Goal: Transaction & Acquisition: Purchase product/service

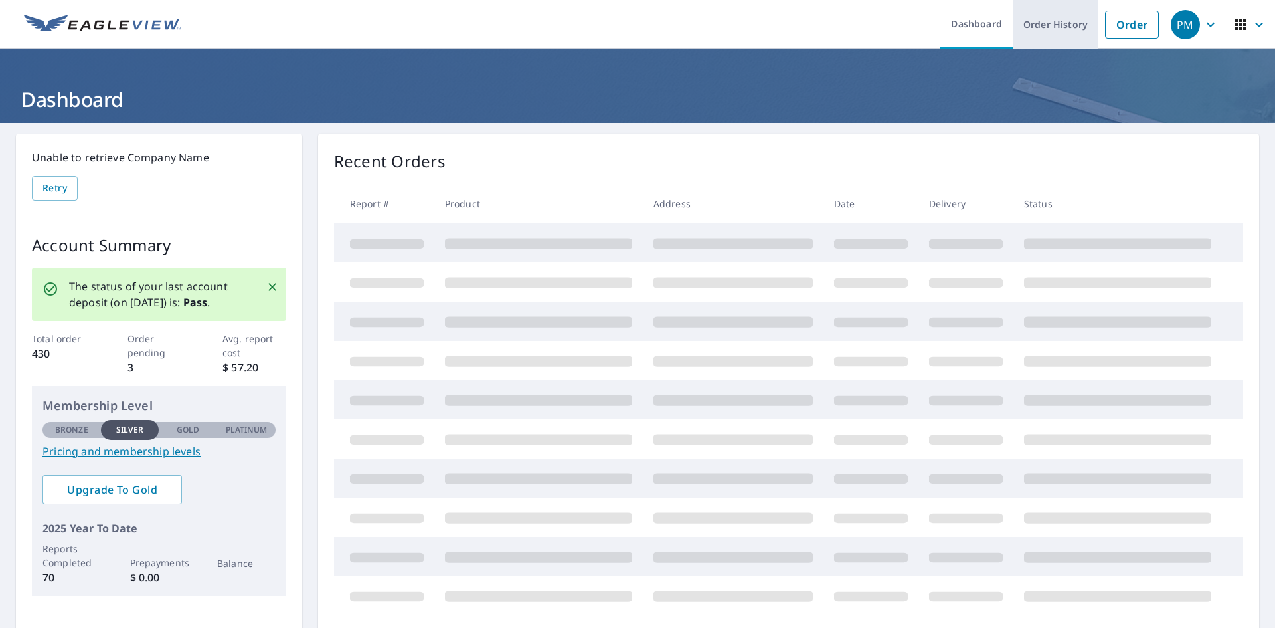
click at [1057, 38] on link "Order History" at bounding box center [1056, 24] width 86 height 48
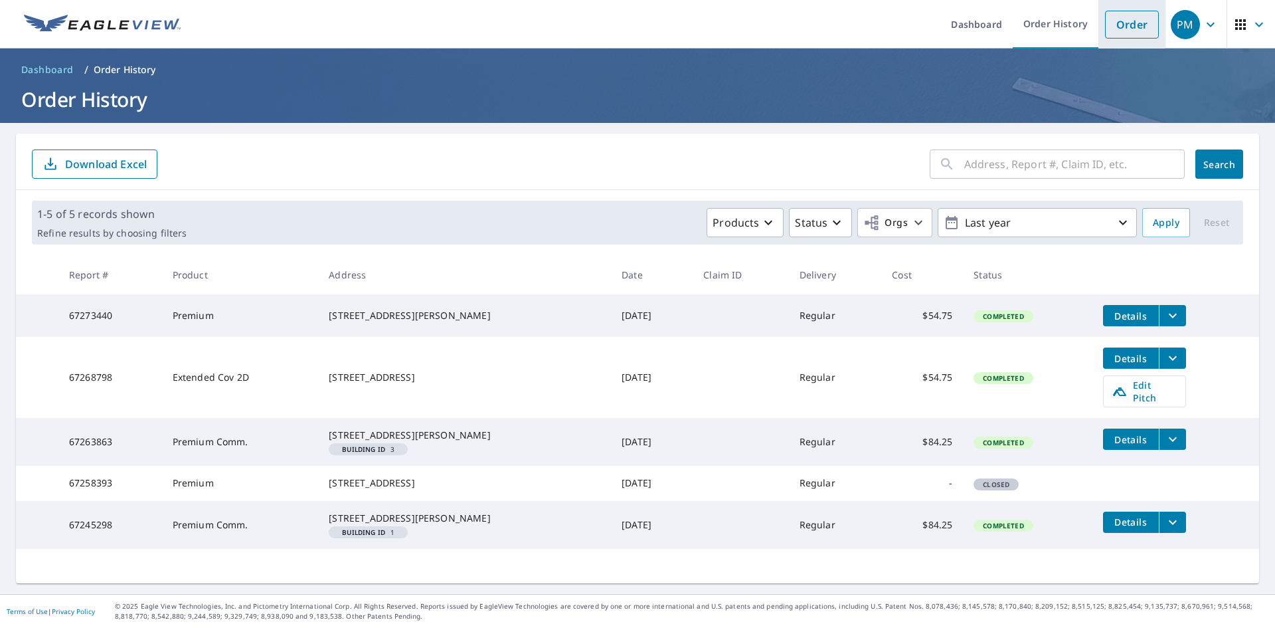
click at [1124, 37] on link "Order" at bounding box center [1132, 25] width 54 height 28
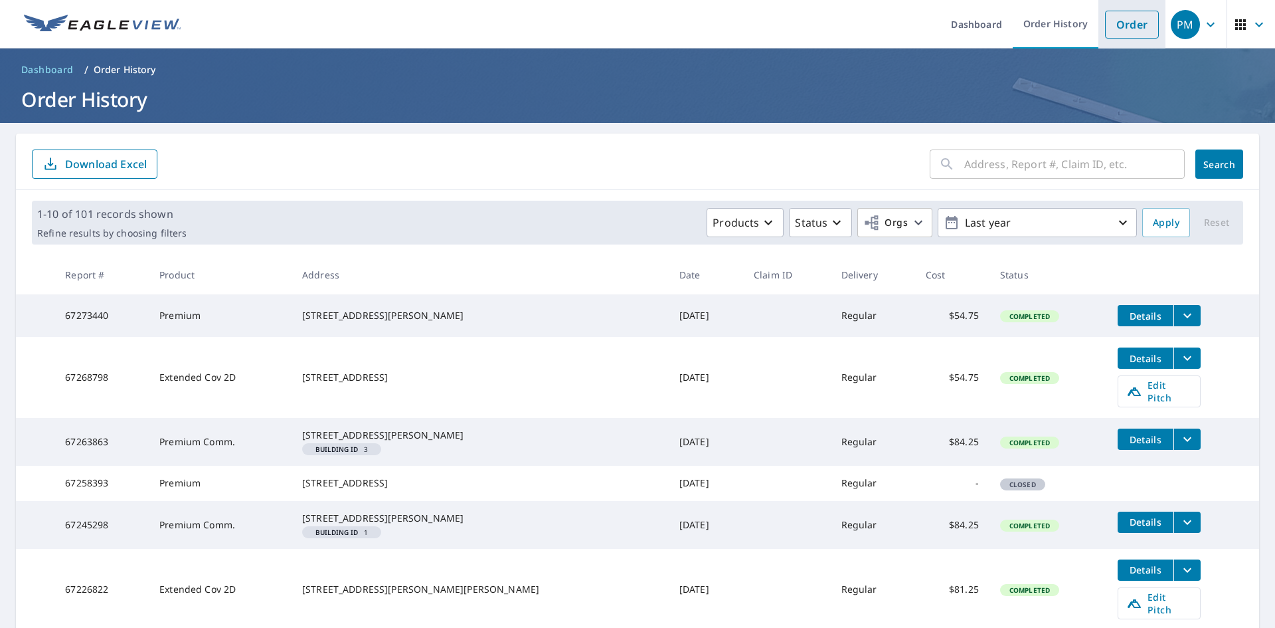
click at [1121, 39] on li "Order" at bounding box center [1131, 24] width 67 height 48
click at [1122, 35] on link "Order" at bounding box center [1132, 25] width 54 height 28
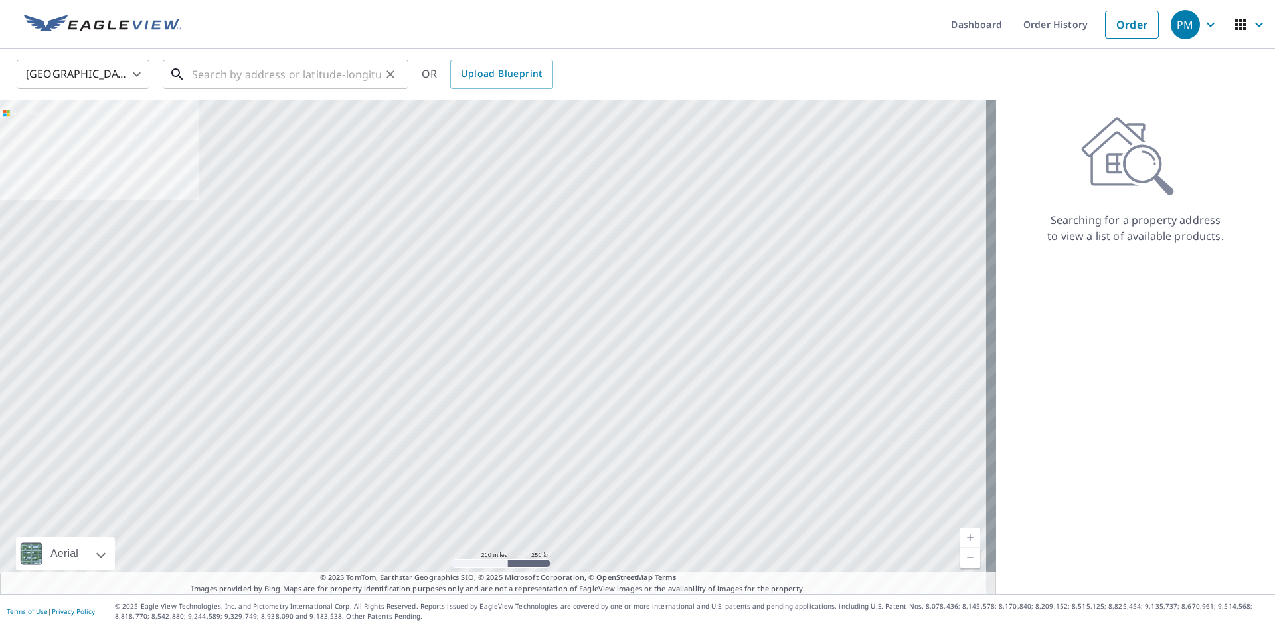
click at [291, 68] on input "text" at bounding box center [286, 74] width 189 height 37
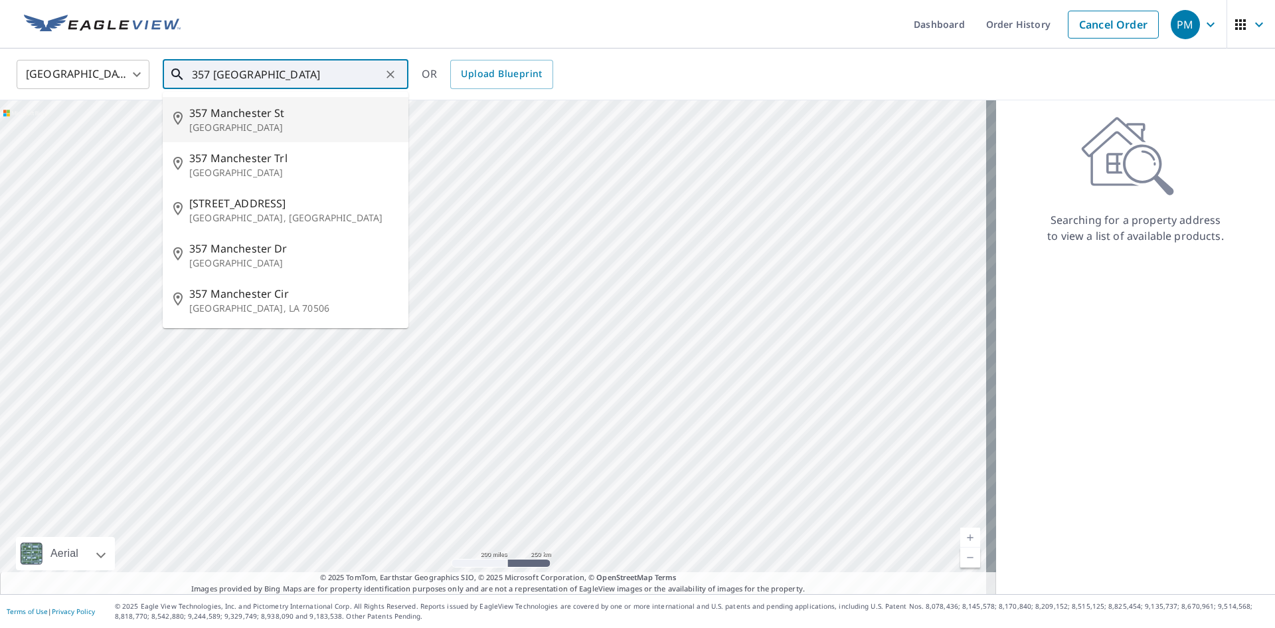
click at [329, 115] on span "357 Manchester St" at bounding box center [293, 113] width 209 height 16
type input "[STREET_ADDRESS]"
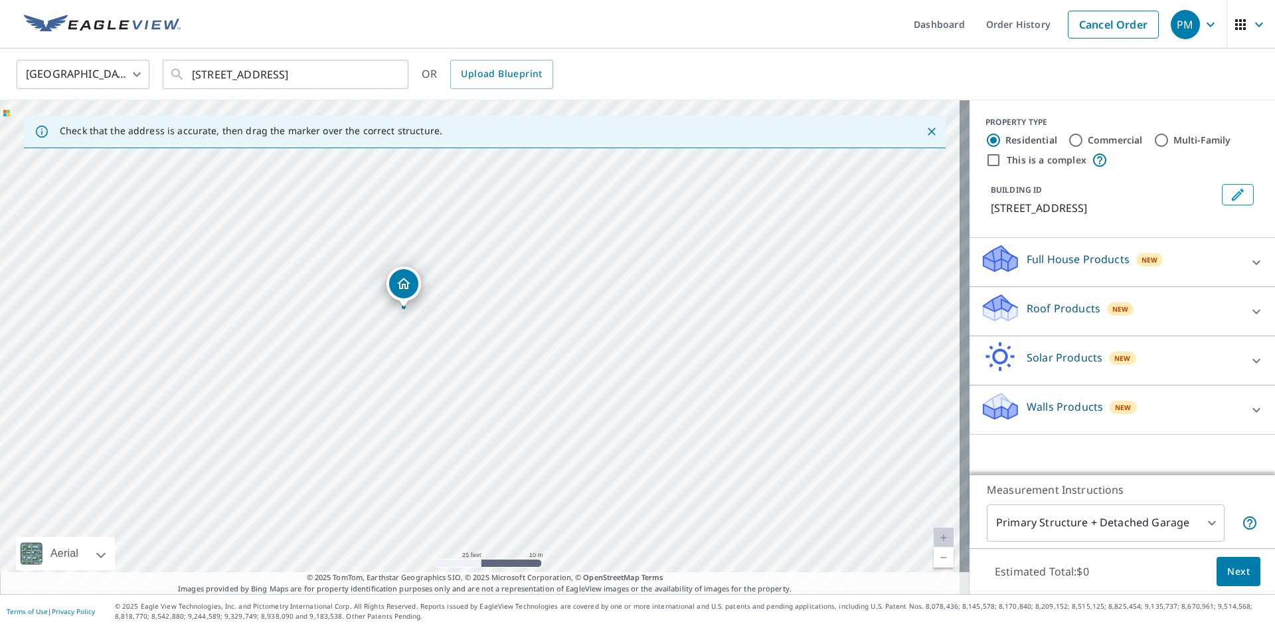
drag, startPoint x: 390, startPoint y: 293, endPoint x: 401, endPoint y: 281, distance: 16.0
click at [1096, 257] on p "Full House Products" at bounding box center [1078, 259] width 103 height 16
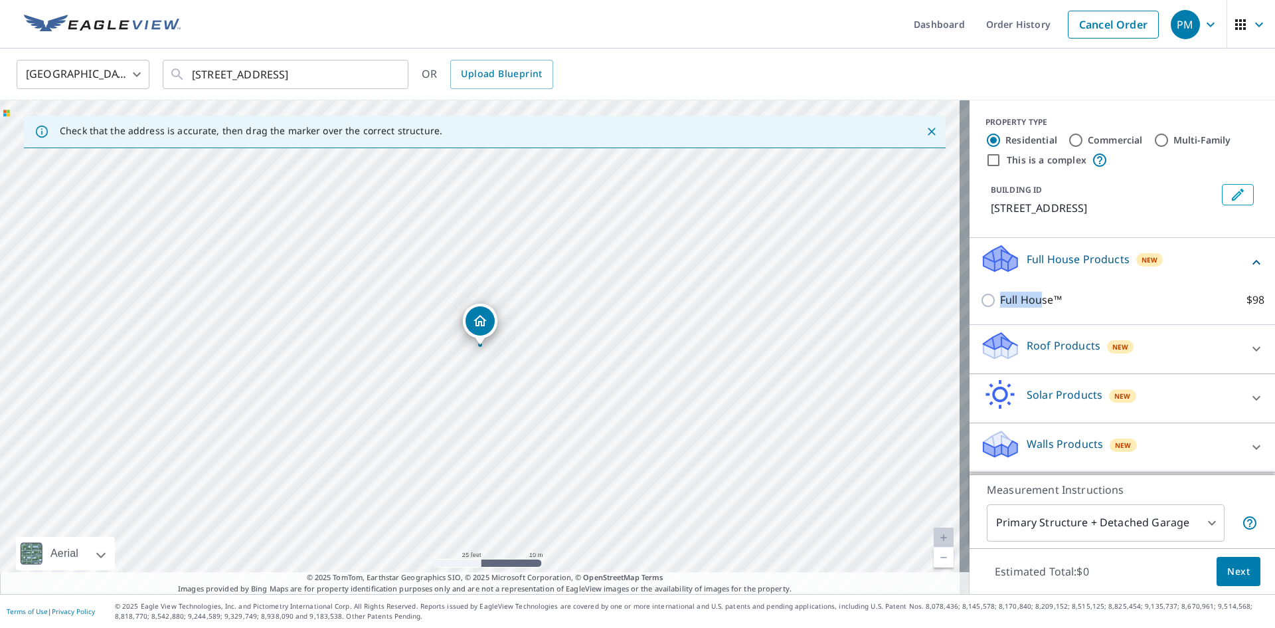
drag, startPoint x: 1034, startPoint y: 297, endPoint x: 1099, endPoint y: 256, distance: 77.0
click at [1099, 256] on div "Full House Products New Full House™ $98" at bounding box center [1122, 281] width 305 height 87
click at [1156, 344] on div "Roof Products New" at bounding box center [1110, 349] width 260 height 38
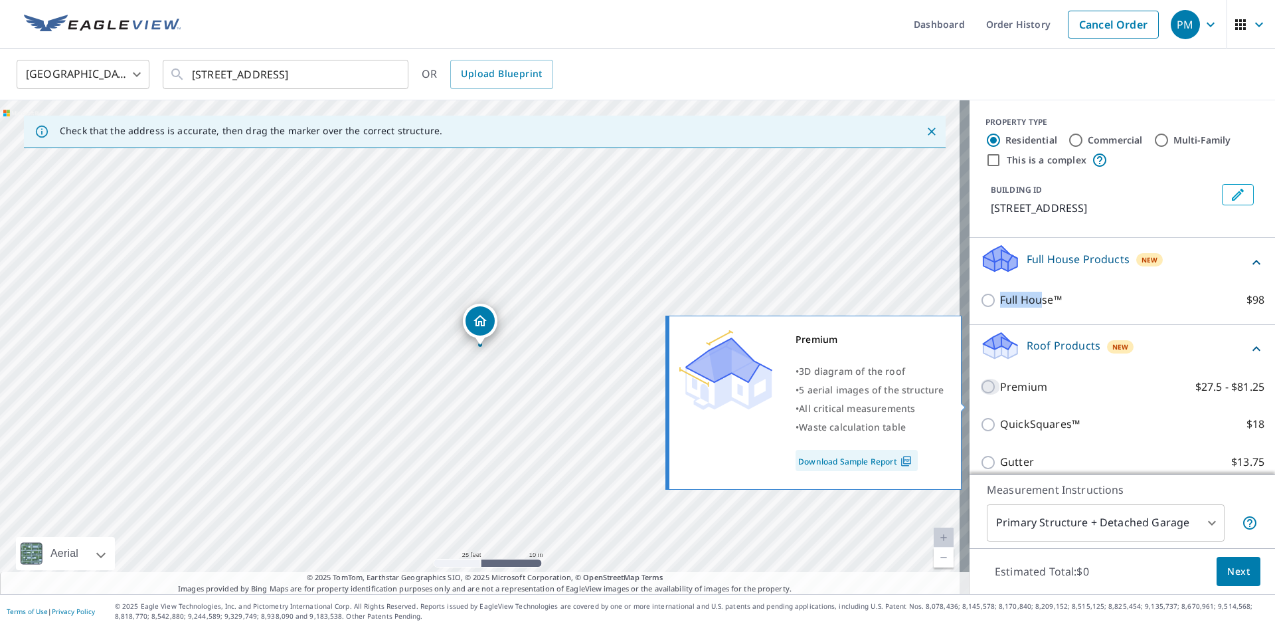
click at [980, 394] on input "Premium $27.5 - $81.25" at bounding box center [990, 387] width 20 height 16
checkbox input "true"
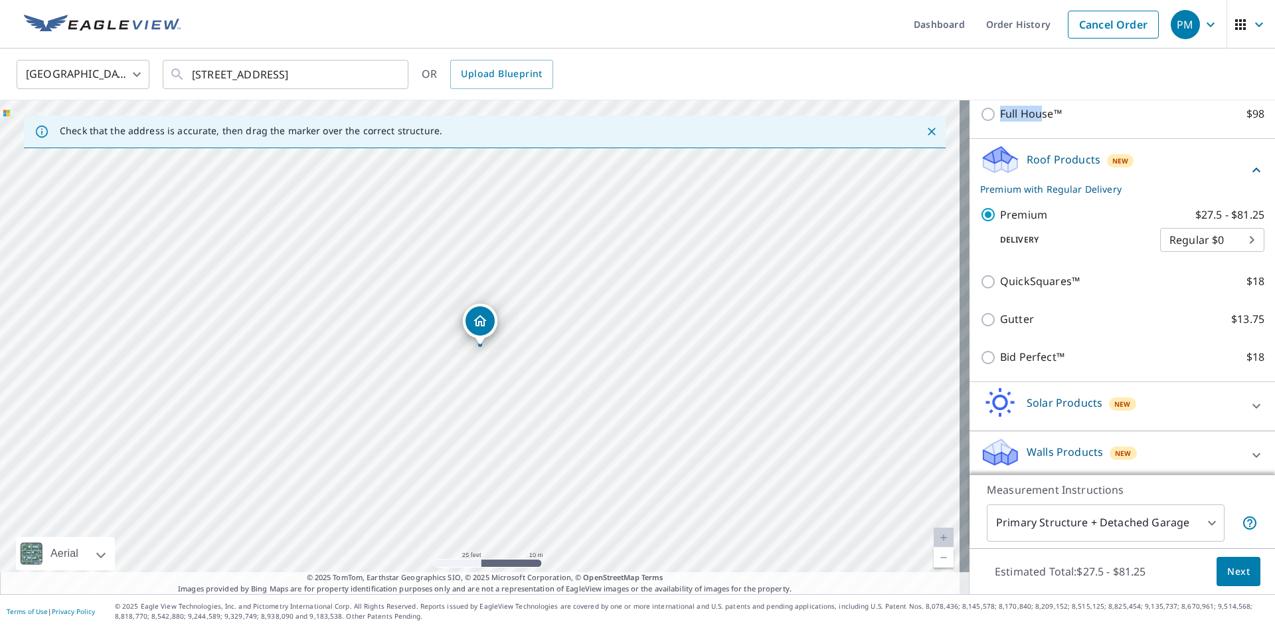
scroll to position [208, 0]
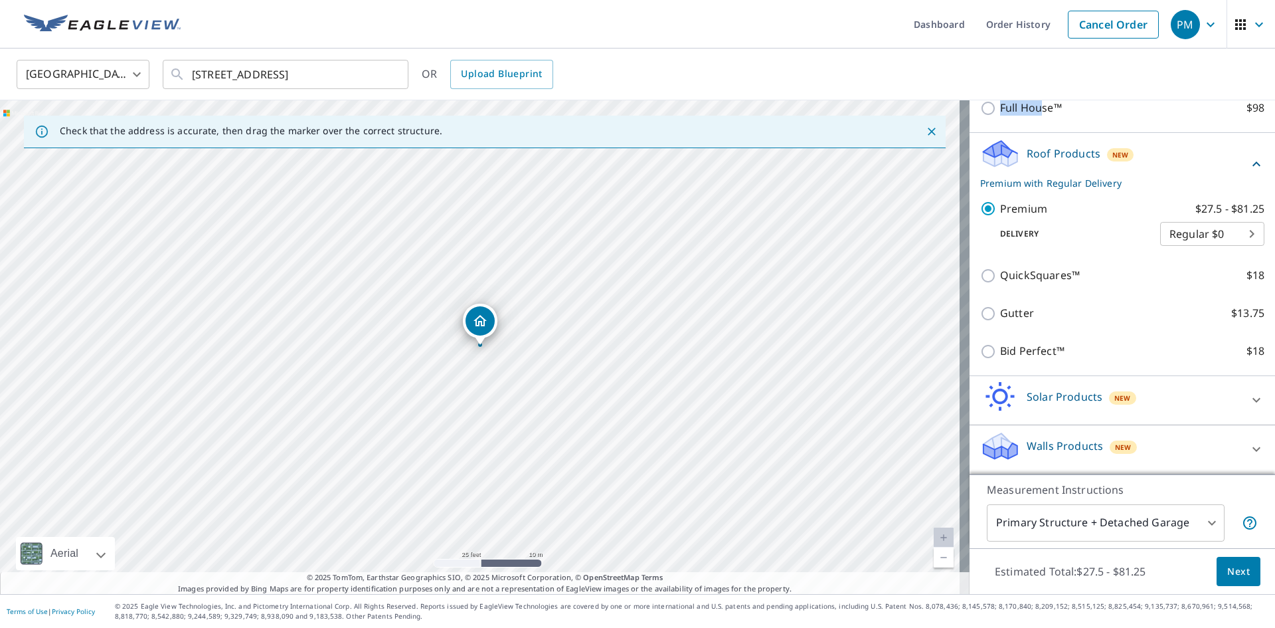
click at [1217, 562] on button "Next" at bounding box center [1239, 571] width 44 height 30
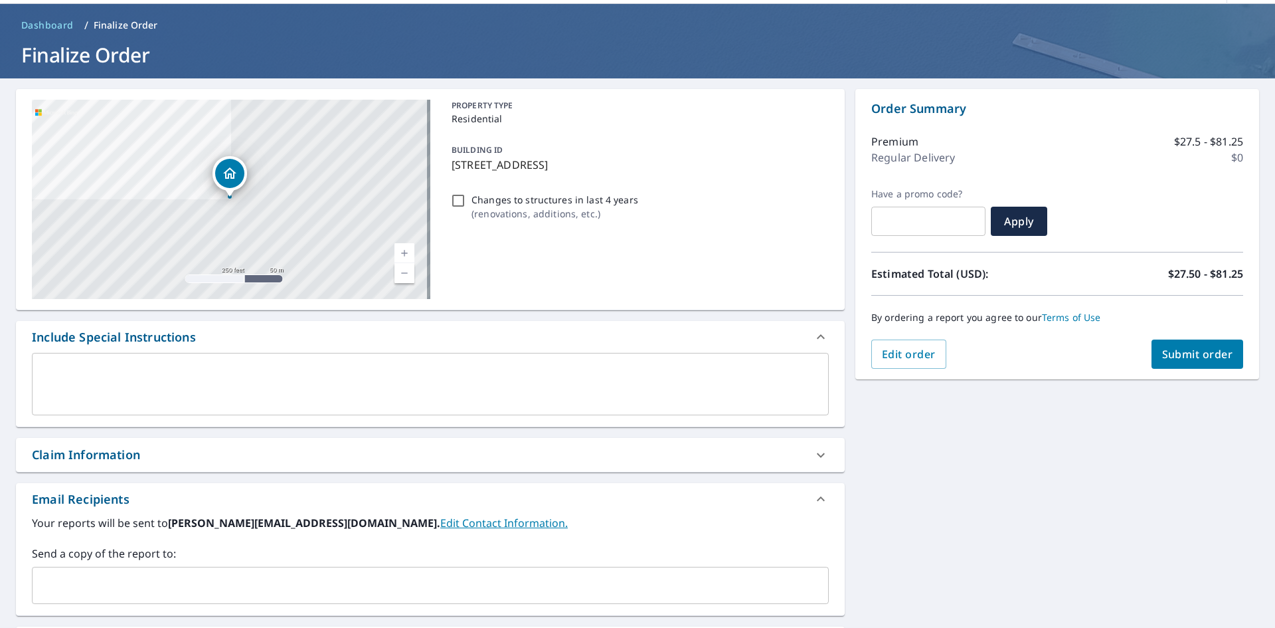
scroll to position [66, 0]
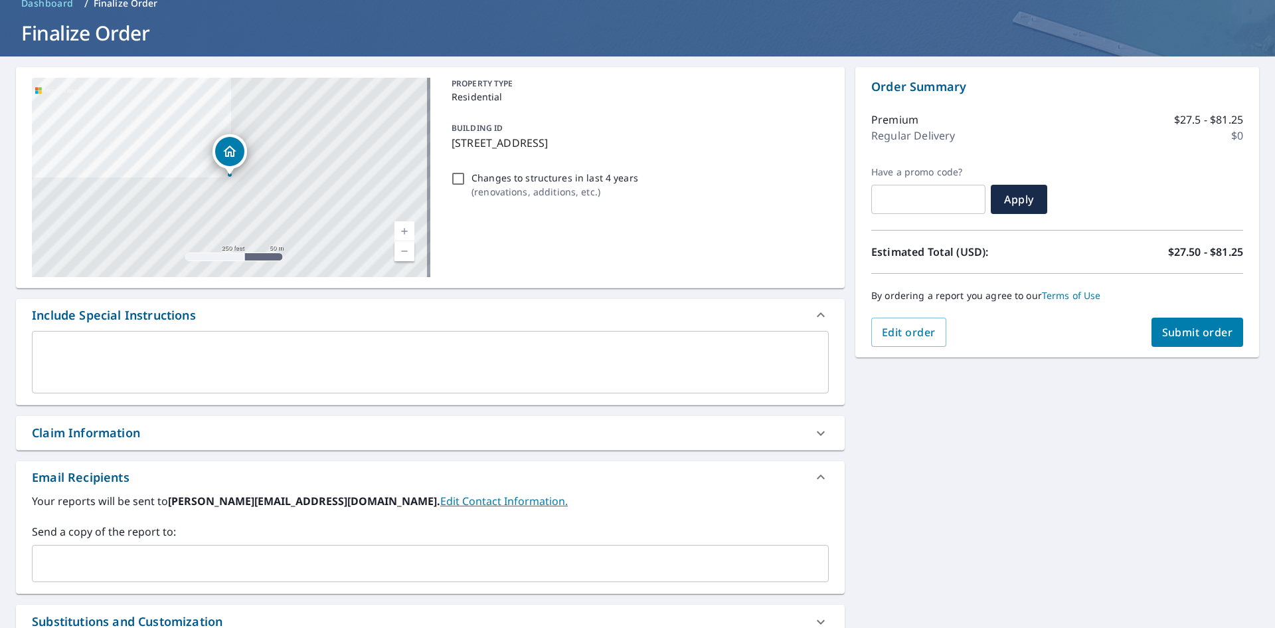
click at [68, 567] on input "text" at bounding box center [420, 563] width 765 height 25
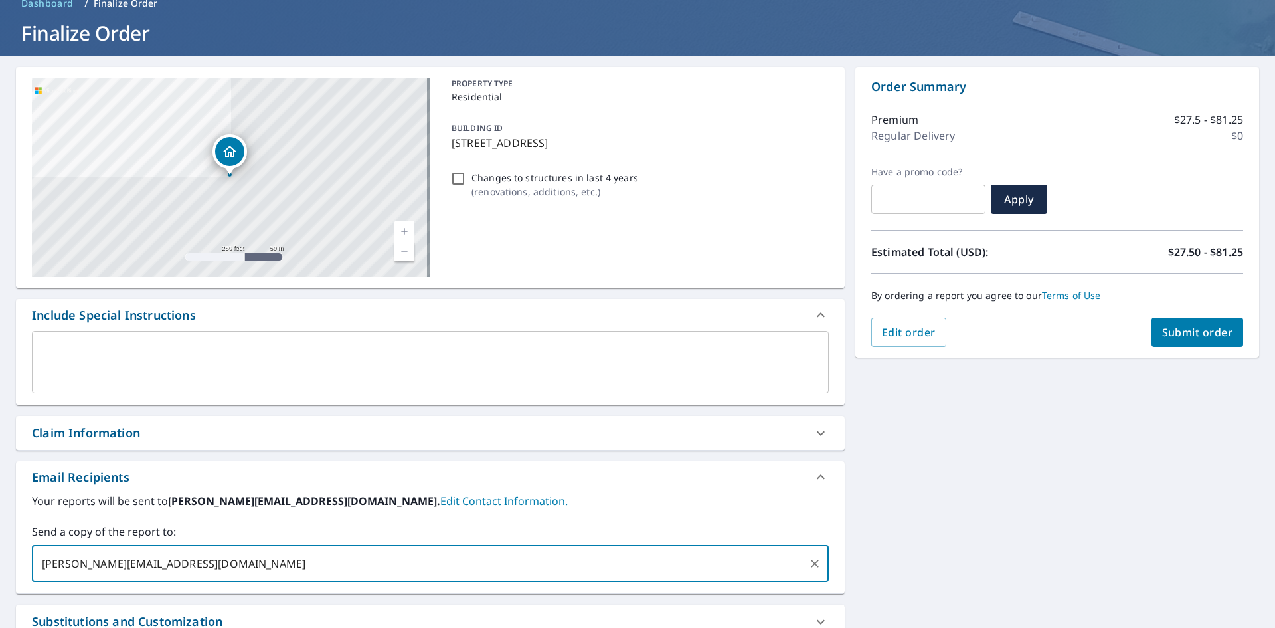
type input "[PERSON_NAME][EMAIL_ADDRESS][DOMAIN_NAME]"
click at [1189, 318] on button "Submit order" at bounding box center [1197, 331] width 92 height 29
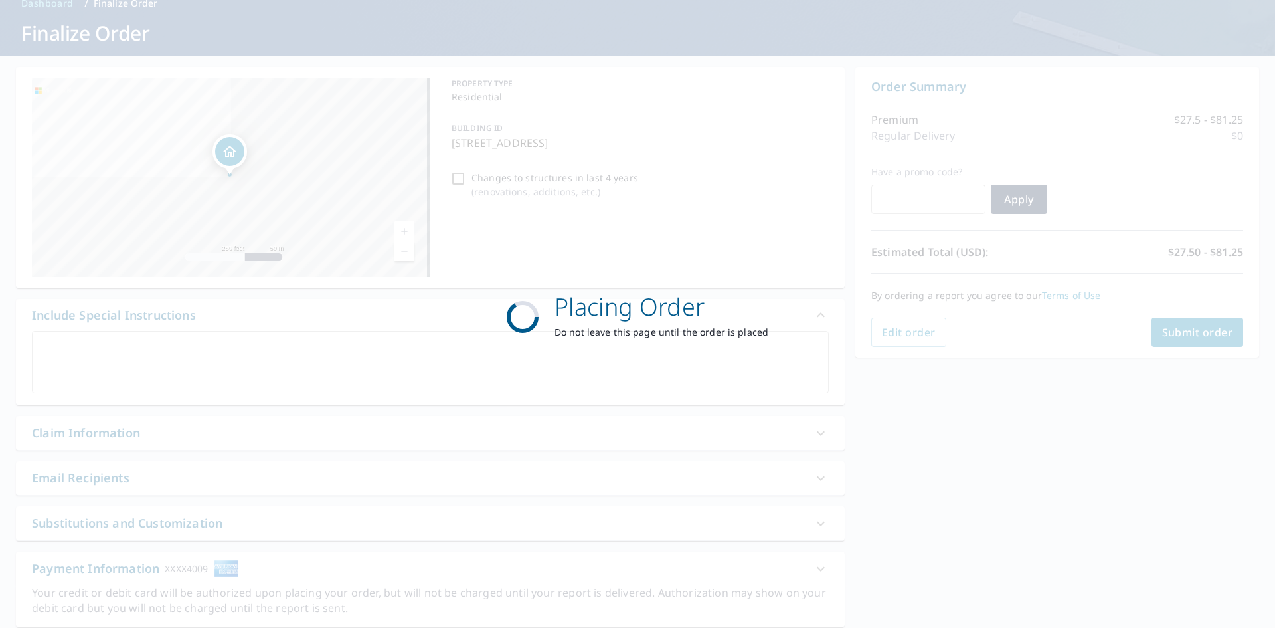
click at [1188, 323] on div "Placing Order Do not leave this page until the order is placed" at bounding box center [637, 314] width 1275 height 628
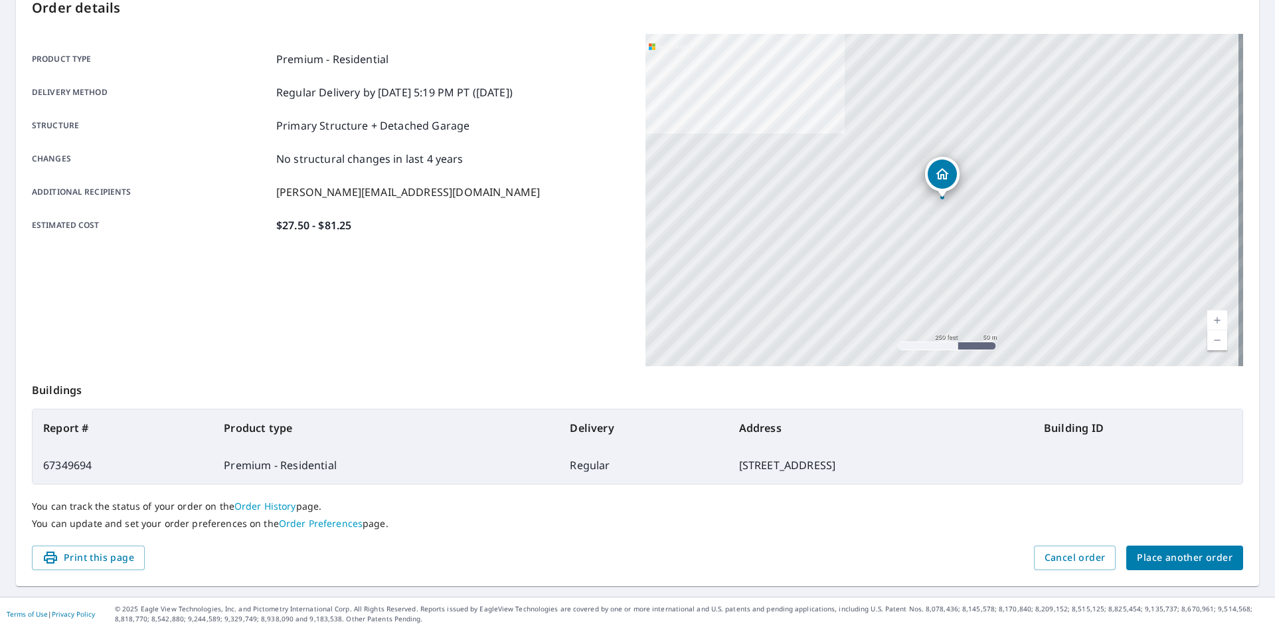
scroll to position [154, 0]
